Goal: Task Accomplishment & Management: Use online tool/utility

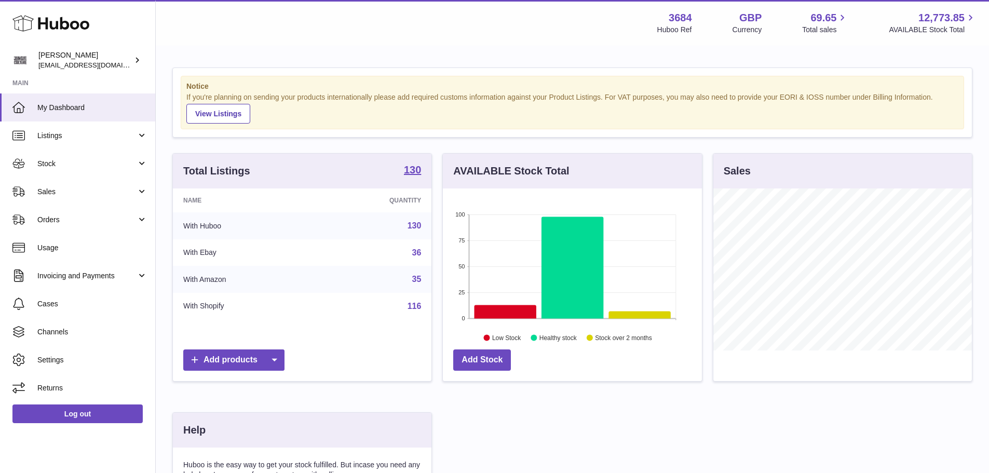
scroll to position [162, 259]
click at [66, 192] on span "Sales" at bounding box center [86, 192] width 99 height 10
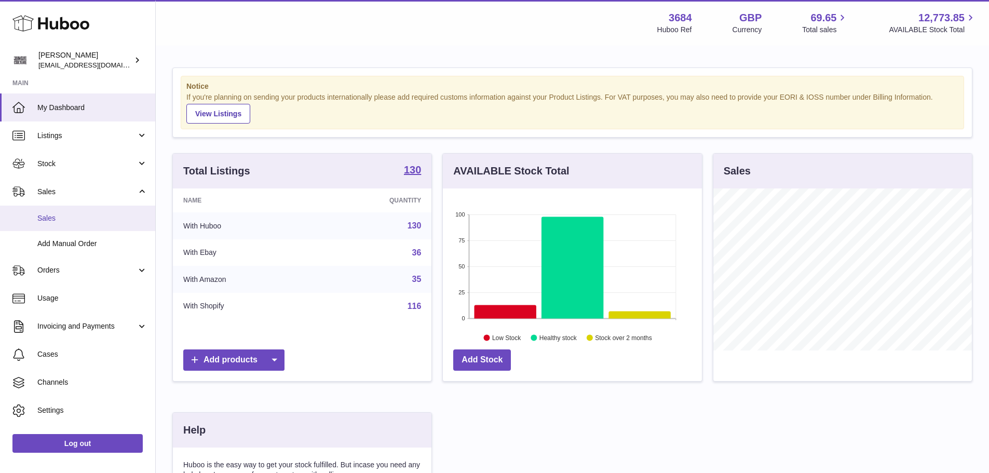
click at [64, 216] on span "Sales" at bounding box center [92, 218] width 110 height 10
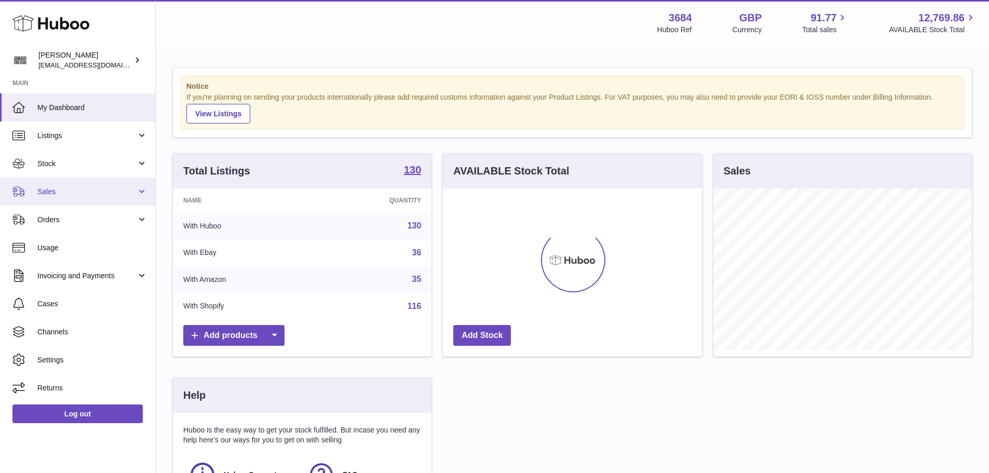
click at [79, 193] on span "Sales" at bounding box center [86, 192] width 99 height 10
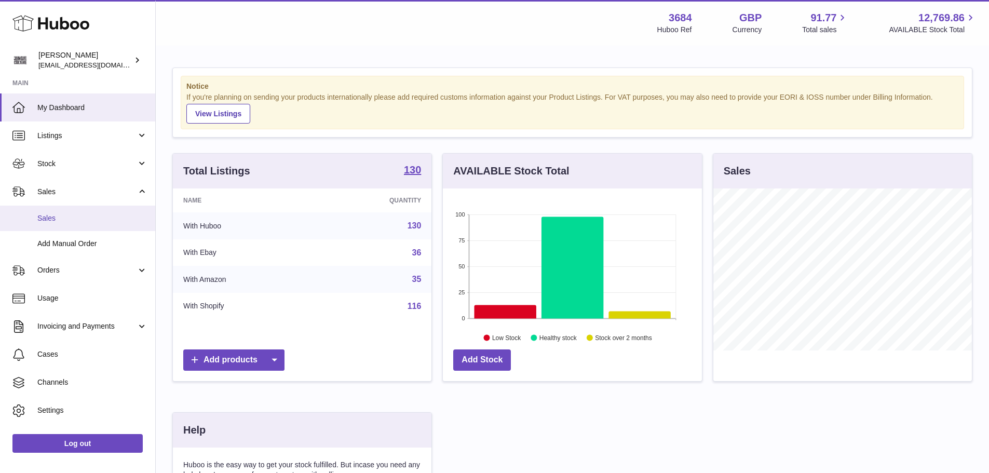
click at [69, 216] on span "Sales" at bounding box center [92, 218] width 110 height 10
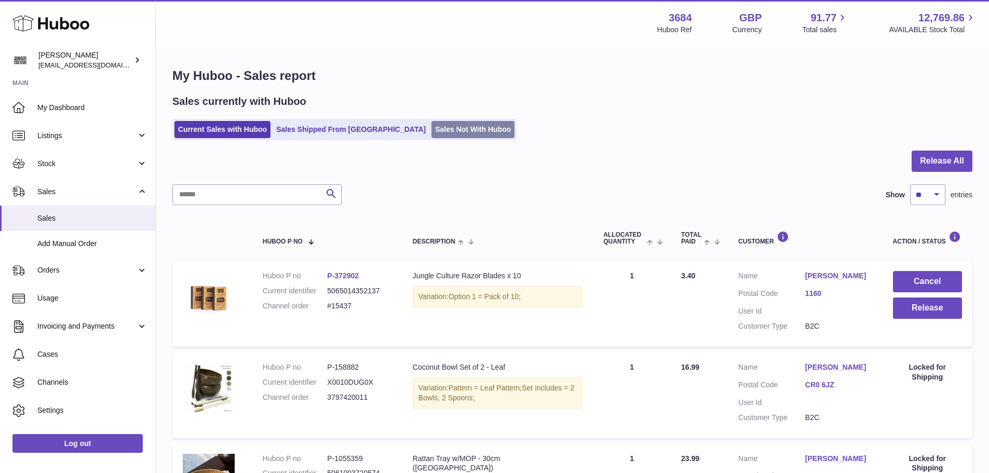
click at [431, 131] on link "Sales Not With Huboo" at bounding box center [472, 129] width 83 height 17
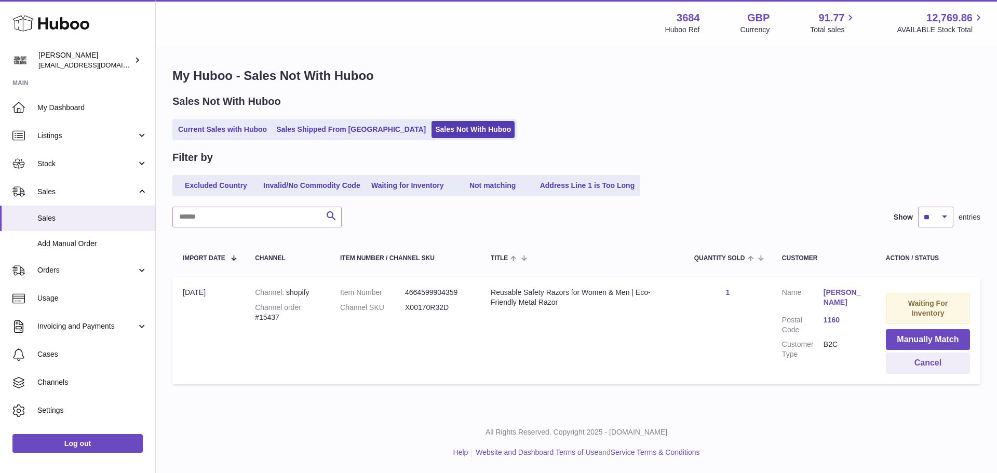
click at [832, 303] on link "[PERSON_NAME]" at bounding box center [844, 298] width 42 height 20
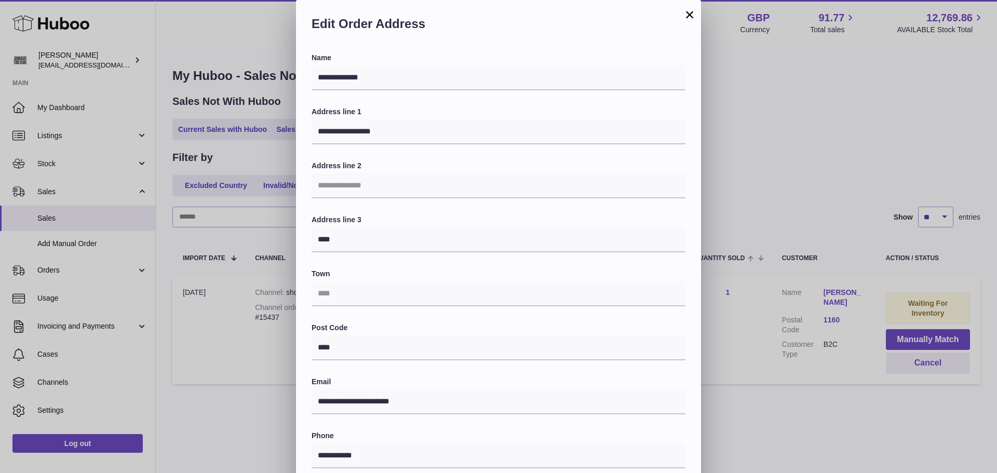
click at [693, 17] on button "×" at bounding box center [689, 14] width 12 height 12
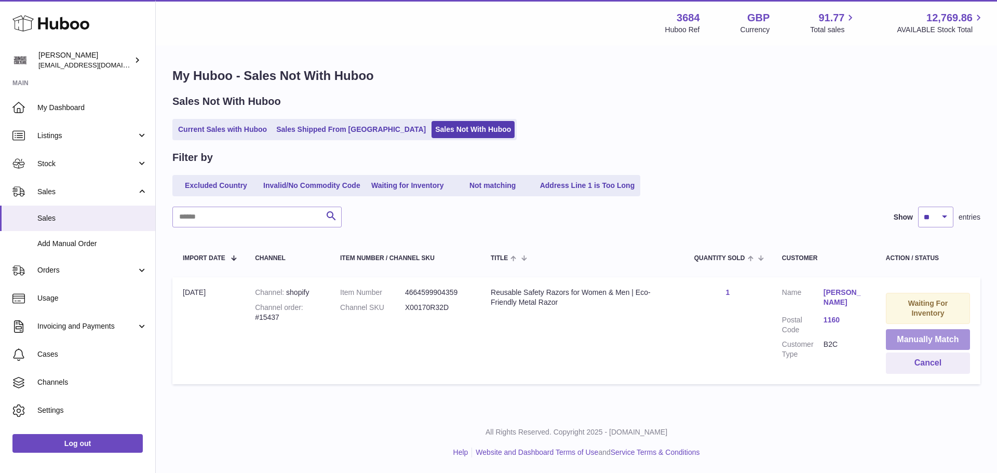
click at [945, 332] on button "Manually Match" at bounding box center [928, 339] width 84 height 21
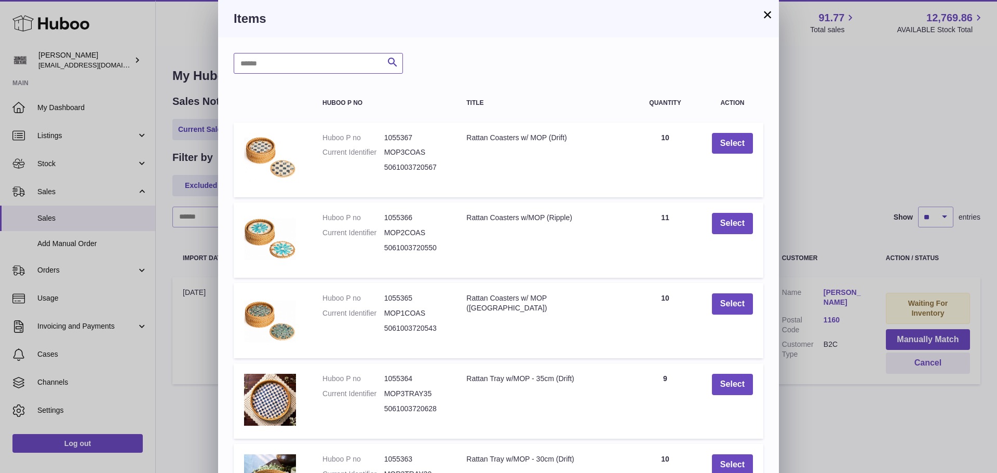
click at [294, 61] on input "text" at bounding box center [318, 63] width 169 height 21
type input "****"
click at [395, 61] on icon "submit" at bounding box center [392, 62] width 12 height 13
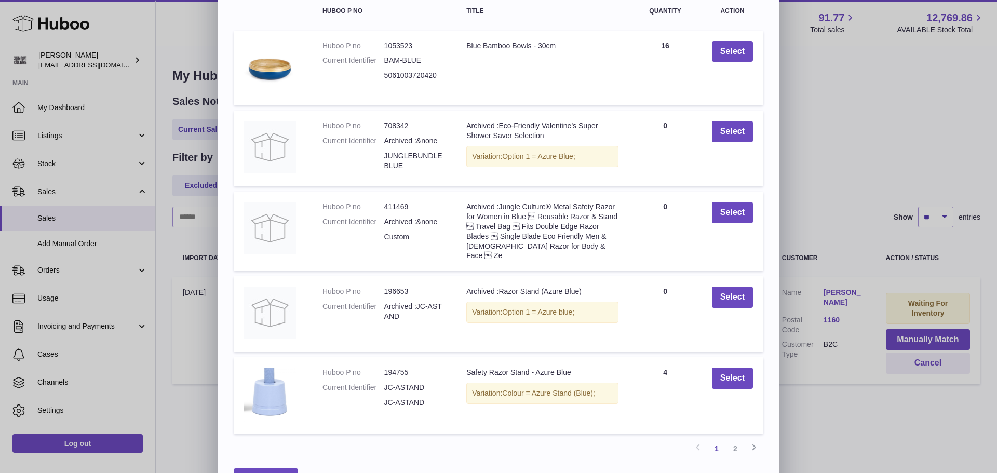
scroll to position [121, 0]
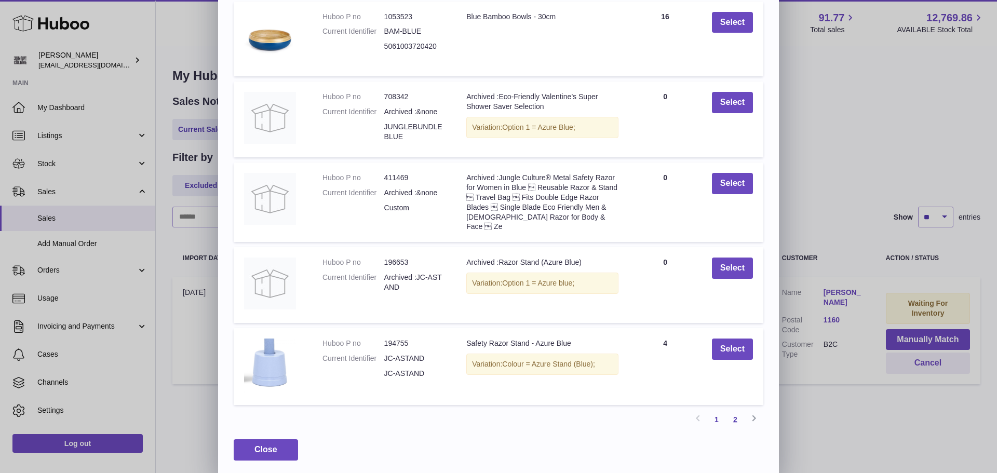
click at [738, 418] on link "2" at bounding box center [735, 419] width 19 height 19
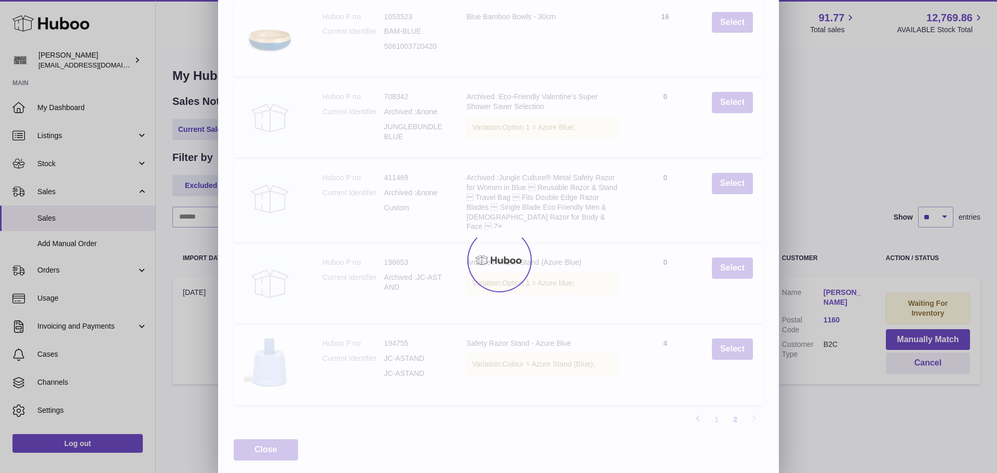
scroll to position [0, 0]
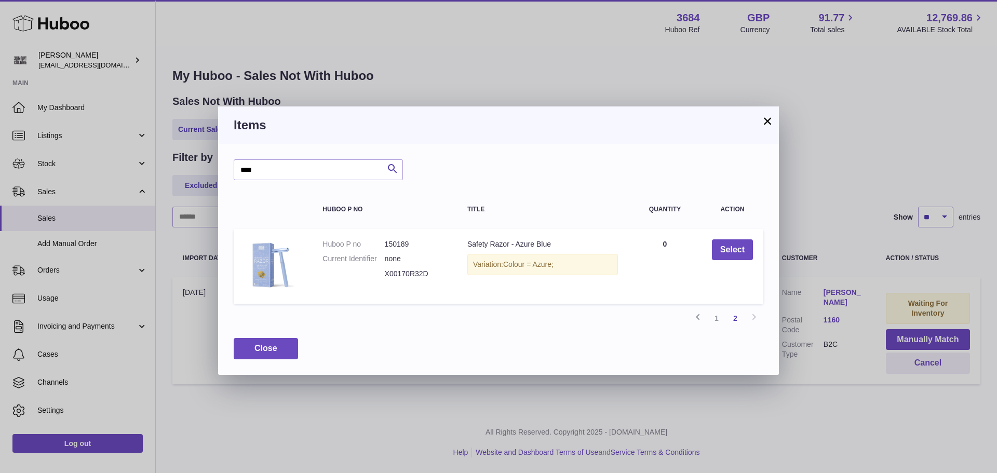
click at [762, 118] on button "×" at bounding box center [767, 121] width 12 height 12
